Goal: Find specific page/section

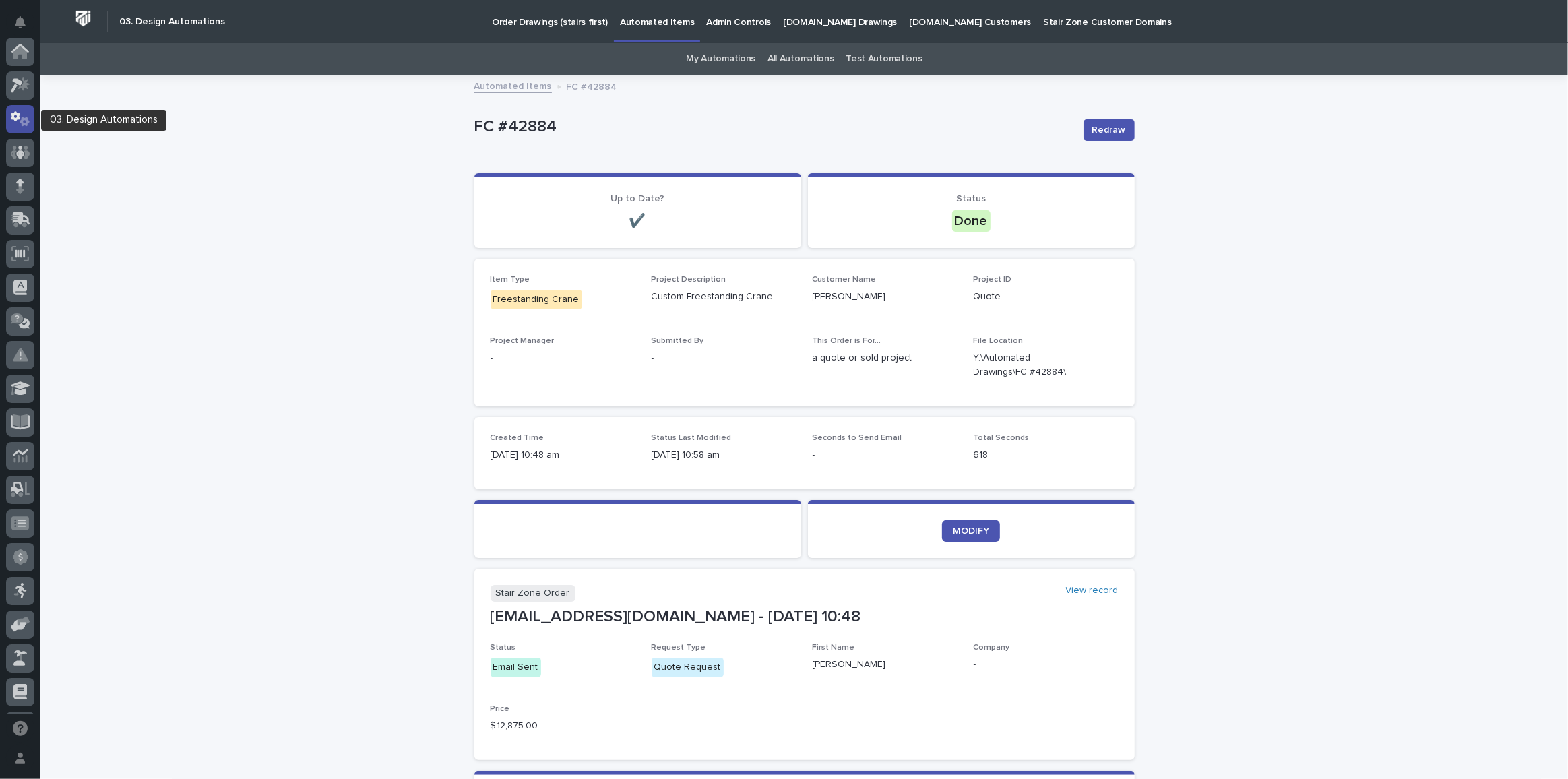
click at [24, 123] on icon at bounding box center [24, 121] width 10 height 9
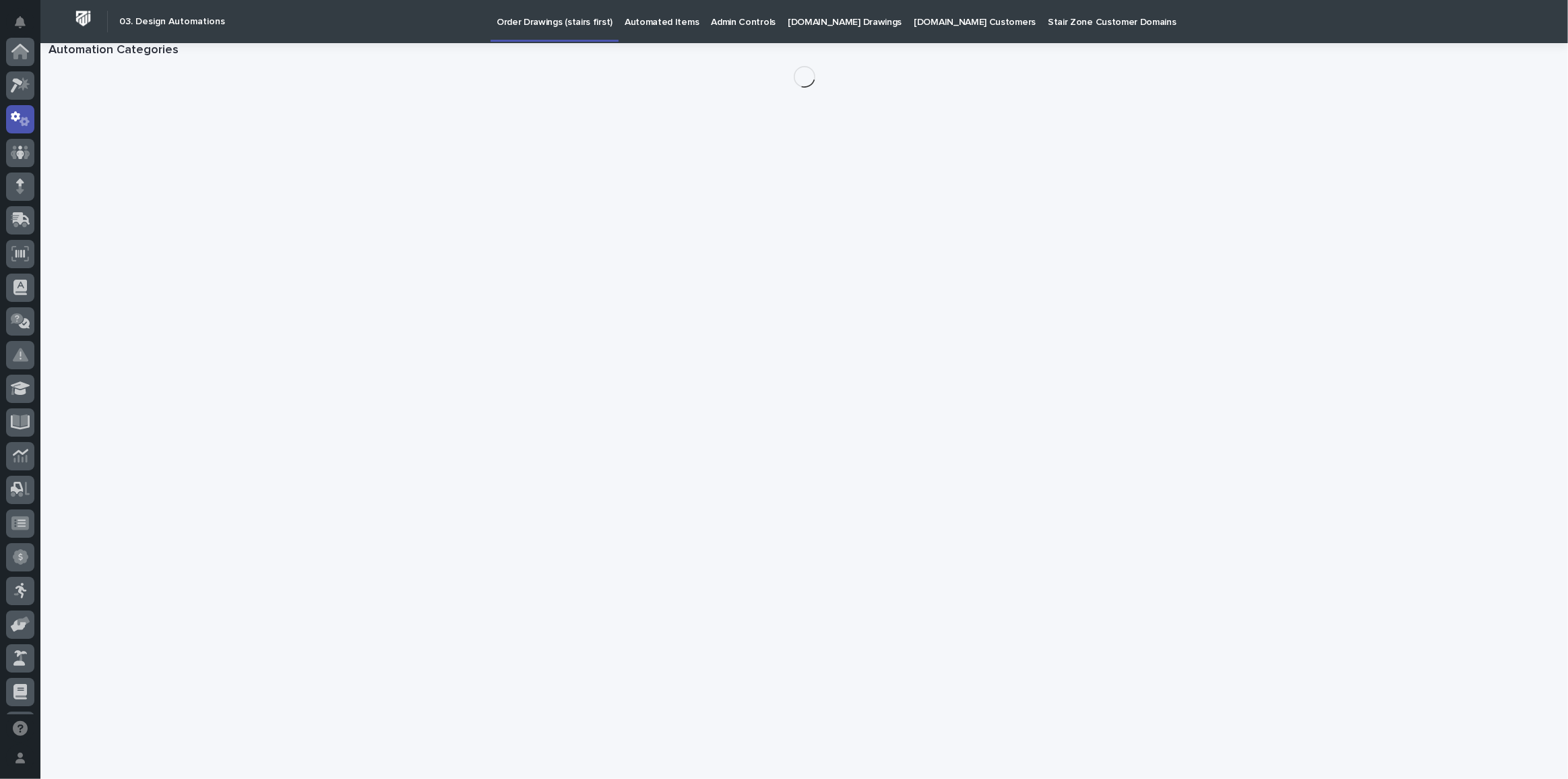
scroll to position [67, 0]
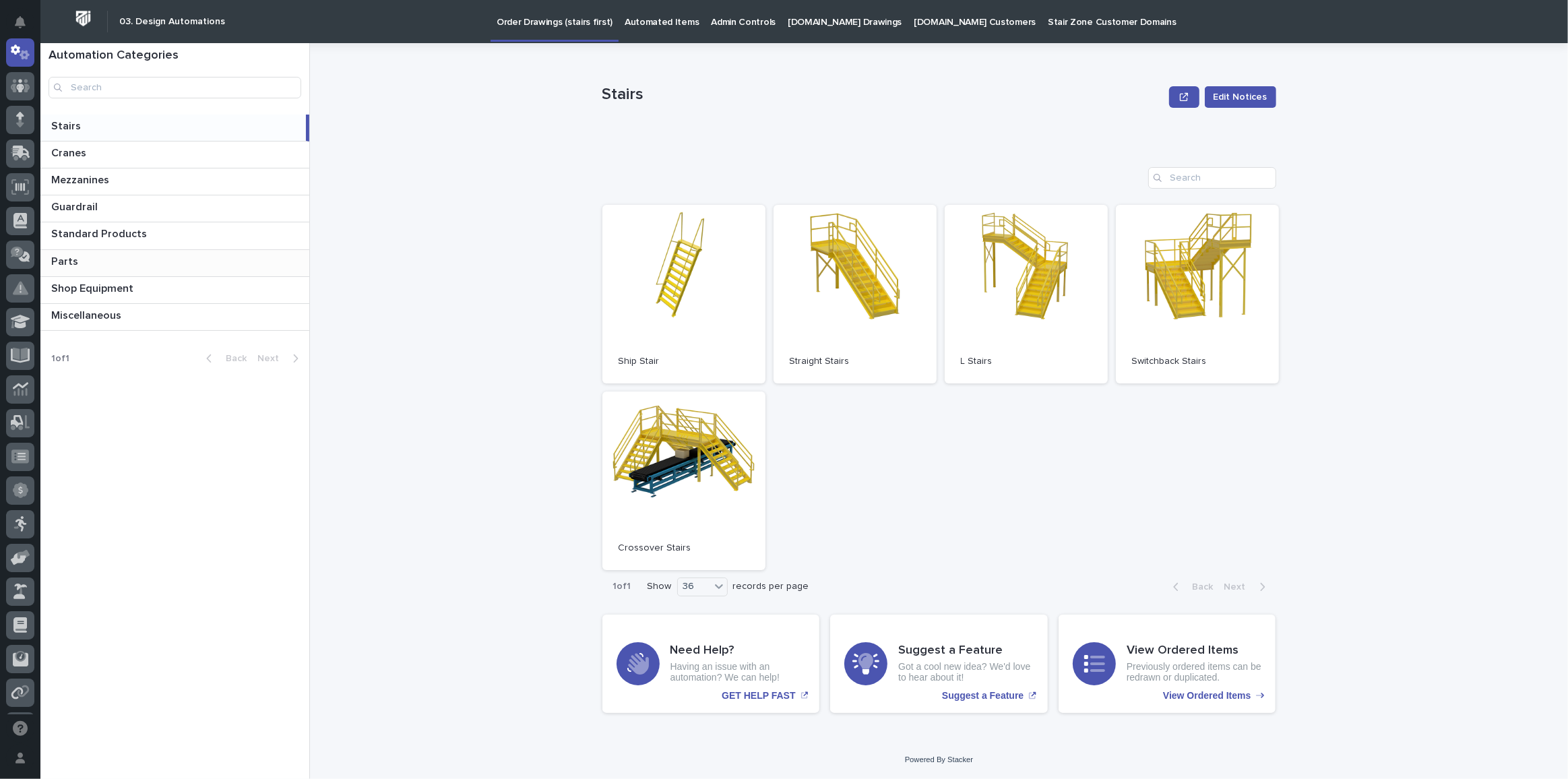
click at [86, 260] on p at bounding box center [177, 261] width 253 height 13
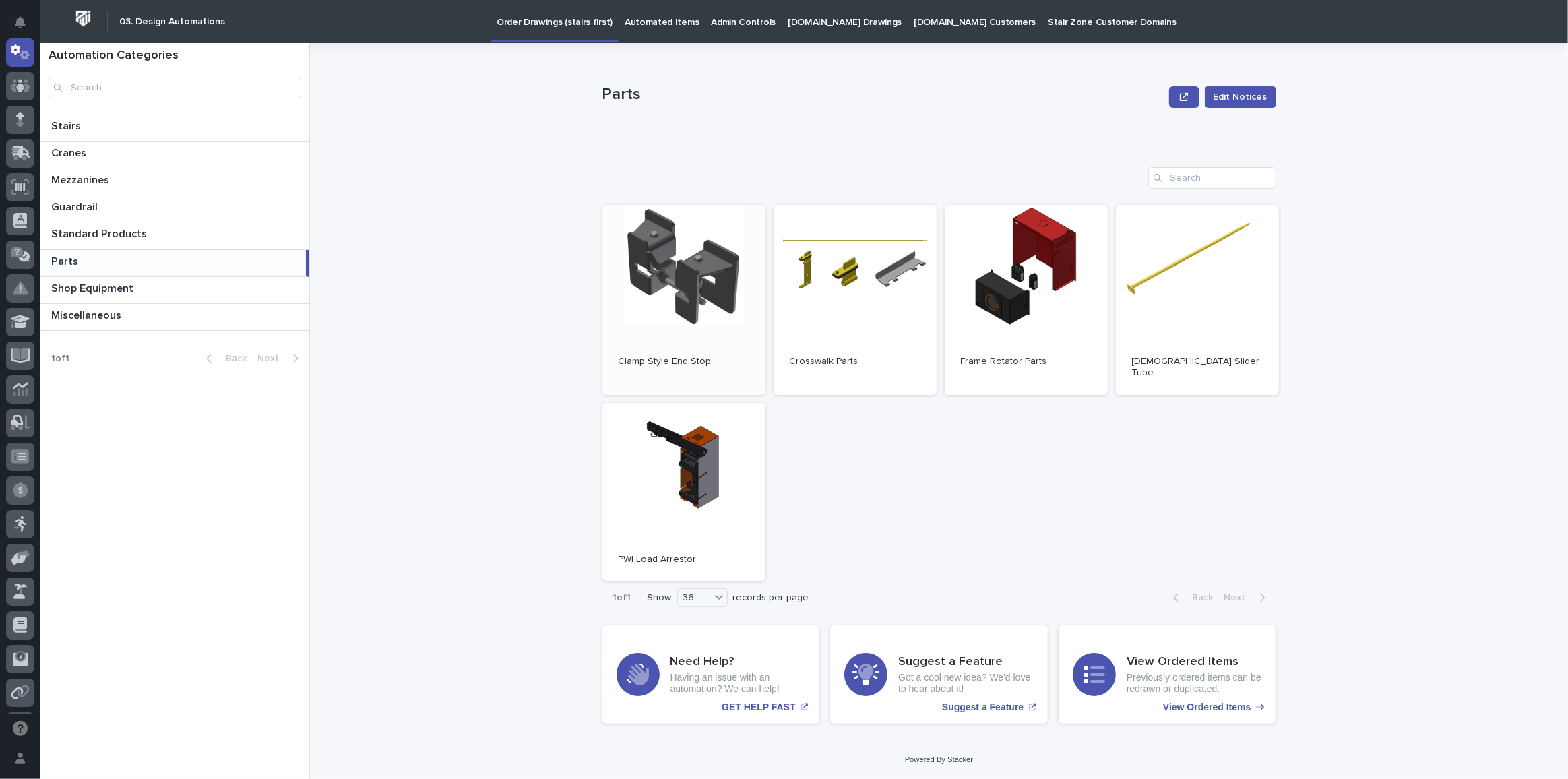
click at [679, 283] on link "Open" at bounding box center [684, 300] width 163 height 190
